Goal: Transaction & Acquisition: Purchase product/service

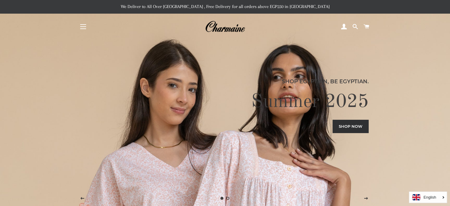
click at [83, 26] on span "button" at bounding box center [83, 26] width 6 height 1
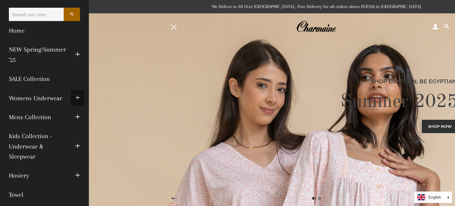
click at [75, 98] on span "button" at bounding box center [77, 97] width 5 height 7
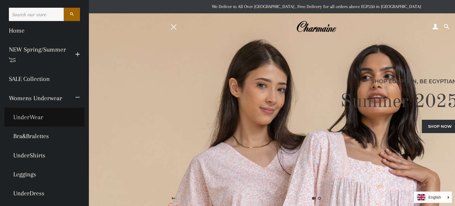
click at [33, 117] on link "UnderWear" at bounding box center [44, 116] width 80 height 19
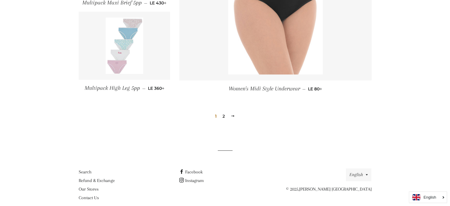
scroll to position [732, 0]
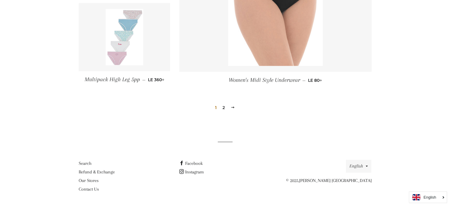
click at [224, 107] on link "2" at bounding box center [223, 107] width 7 height 9
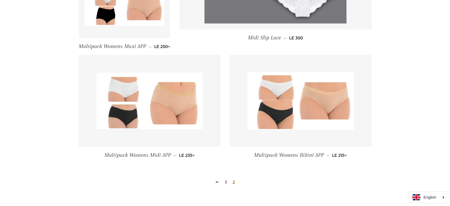
scroll to position [444, 0]
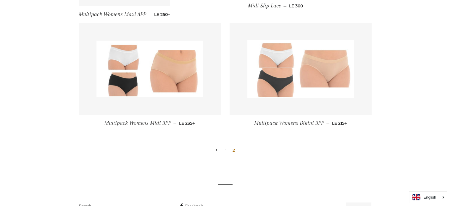
click at [316, 83] on img at bounding box center [300, 69] width 107 height 58
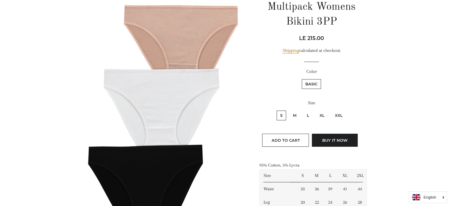
scroll to position [59, 0]
